Goal: Navigation & Orientation: Find specific page/section

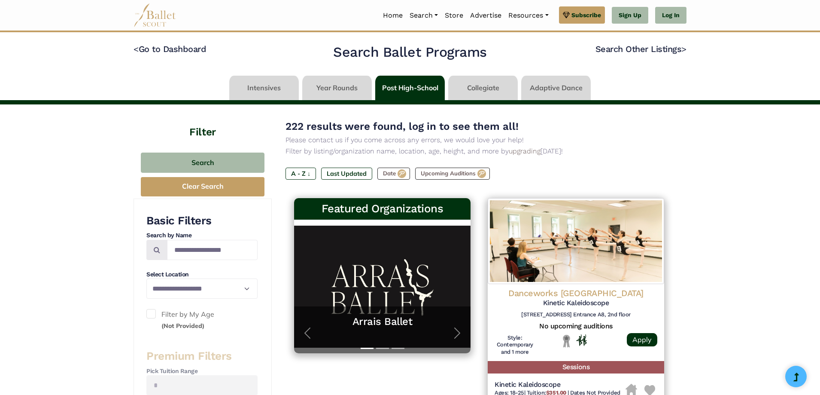
scroll to position [871, 0]
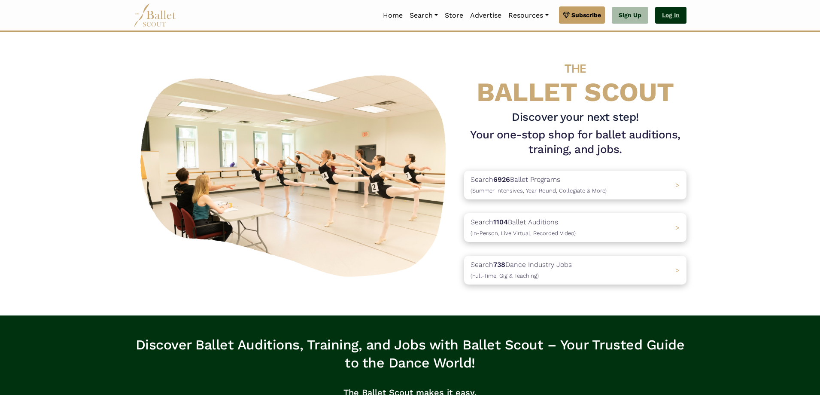
click at [665, 18] on link "Log In" at bounding box center [670, 15] width 31 height 17
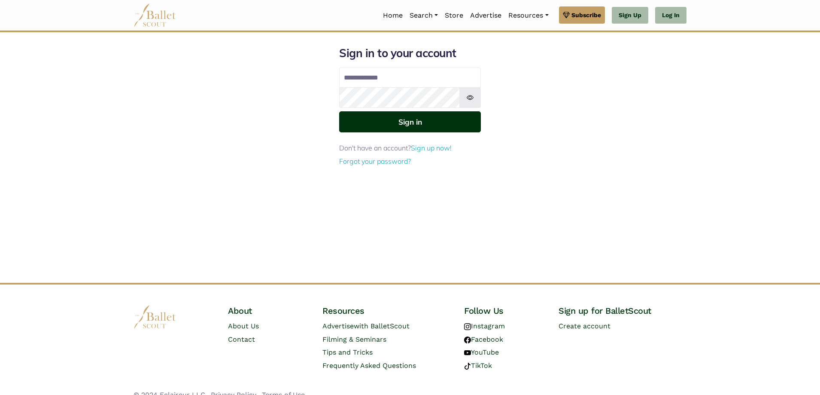
type input "**********"
click at [430, 120] on button "Sign in" at bounding box center [410, 121] width 142 height 21
